Goal: Navigation & Orientation: Find specific page/section

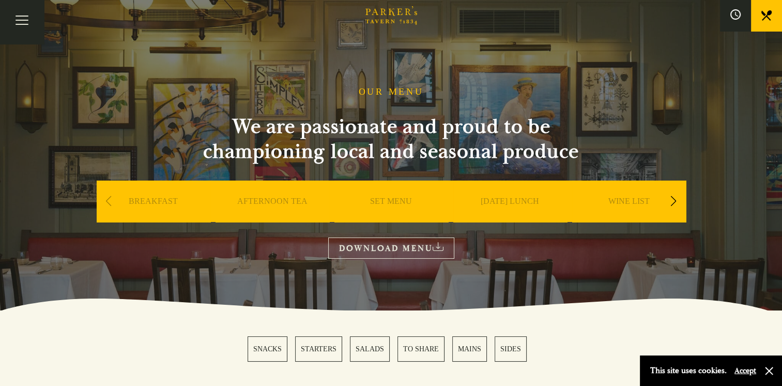
click at [386, 200] on link "SET MENU" at bounding box center [391, 216] width 42 height 41
